Goal: Information Seeking & Learning: Learn about a topic

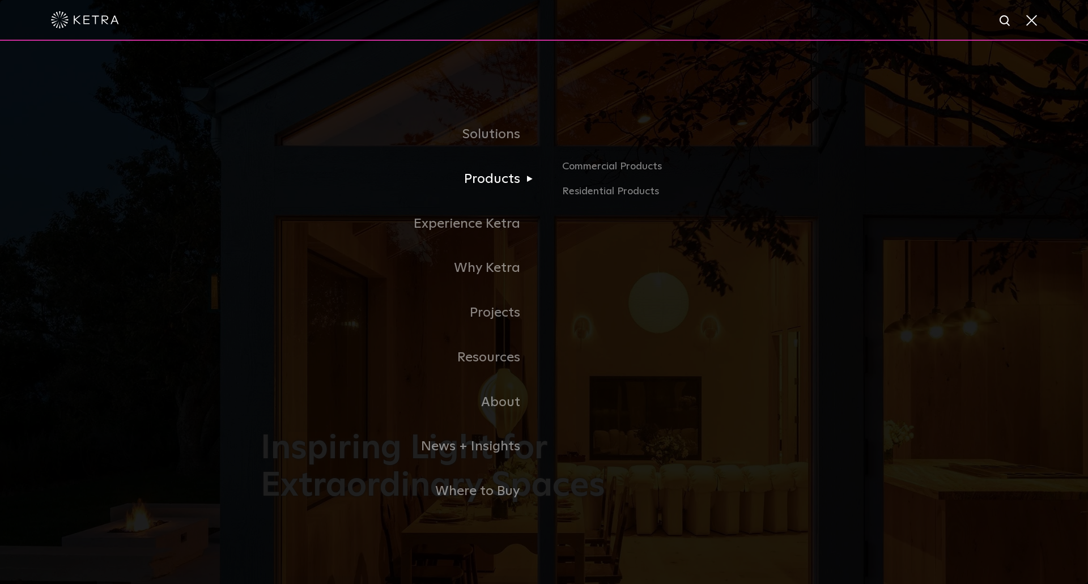
click at [503, 184] on link "Products" at bounding box center [402, 179] width 283 height 45
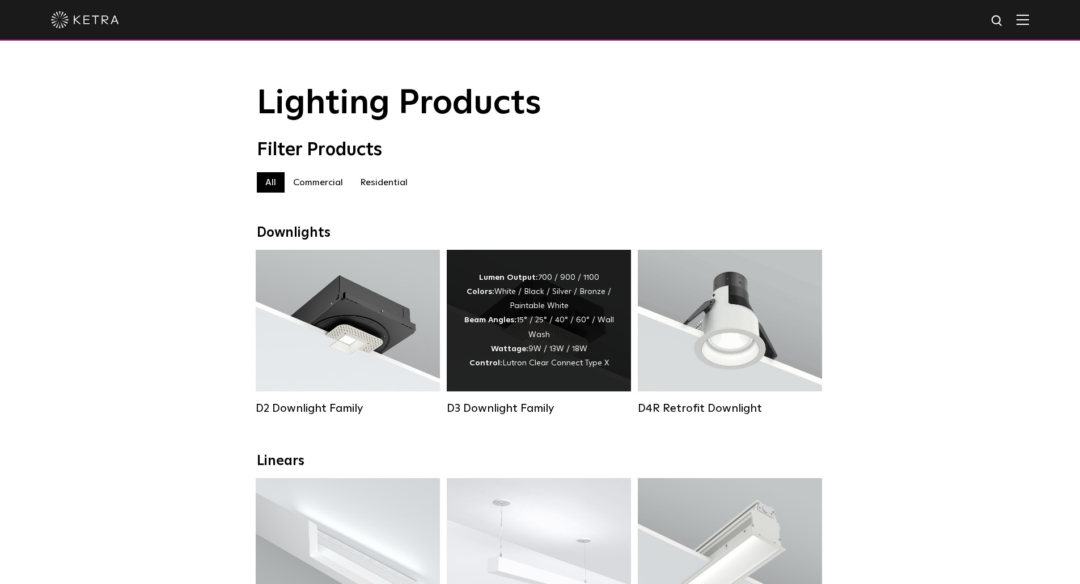
click at [554, 332] on div "Lumen Output: 700 / 900 / 1100 Colors: White / Black / Silver / Bronze / Painta…" at bounding box center [539, 321] width 150 height 100
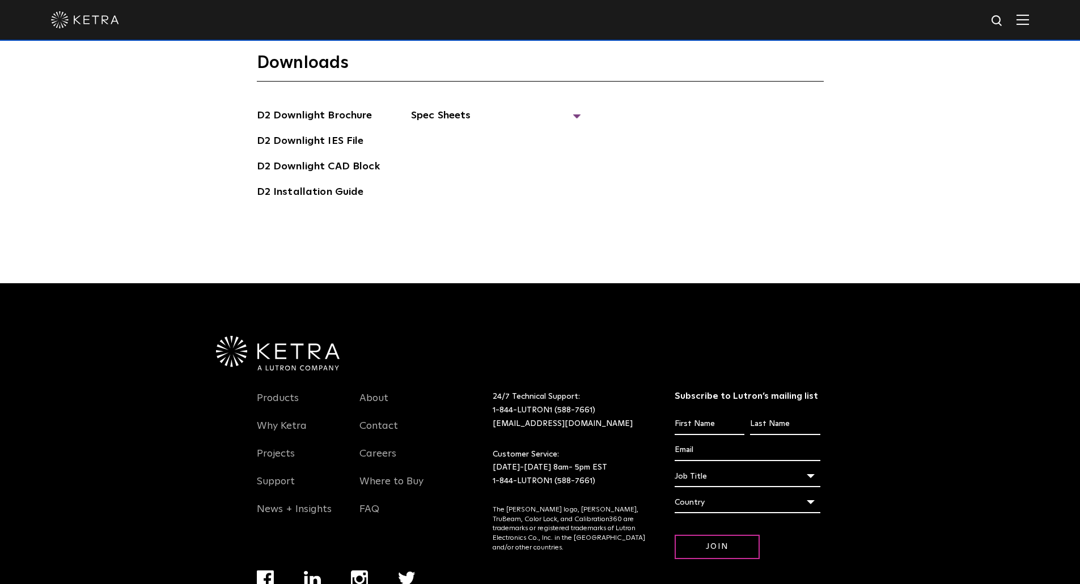
scroll to position [3371, 0]
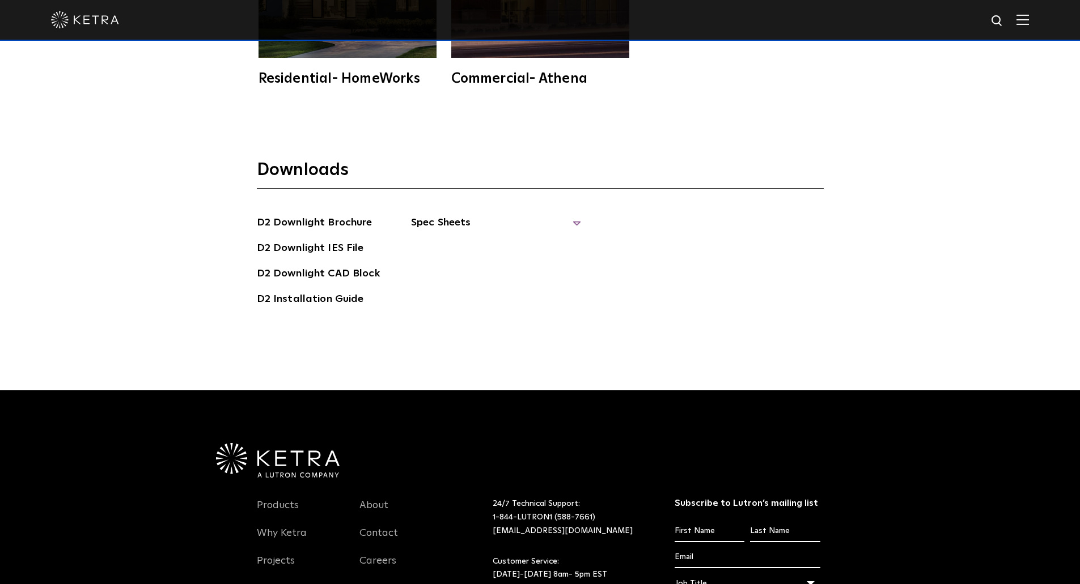
click at [435, 221] on span "Spec Sheets" at bounding box center [496, 227] width 170 height 25
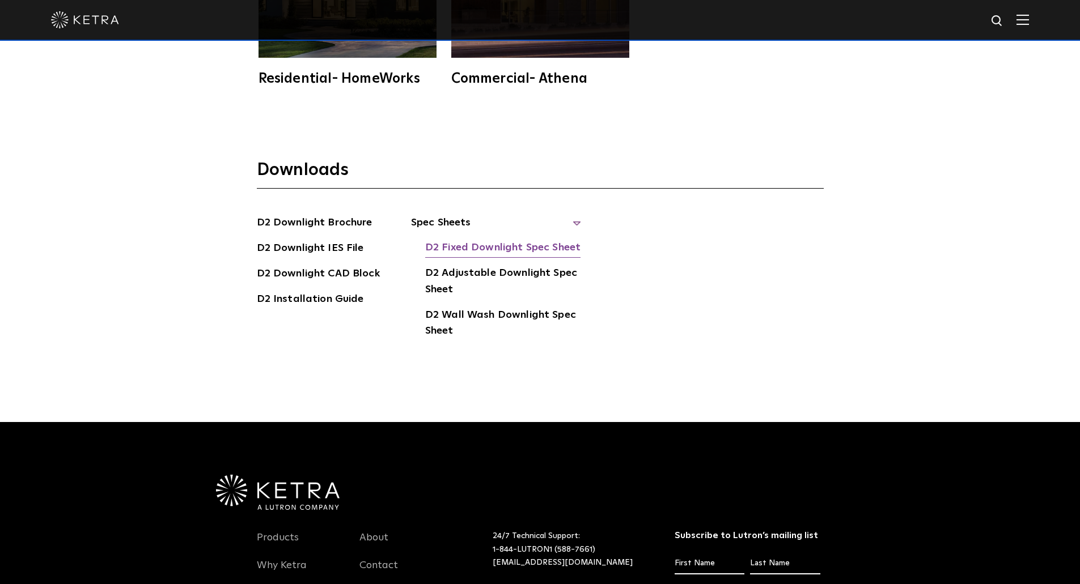
click at [519, 249] on link "D2 Fixed Downlight Spec Sheet" at bounding box center [502, 249] width 155 height 18
